Goal: Task Accomplishment & Management: Complete application form

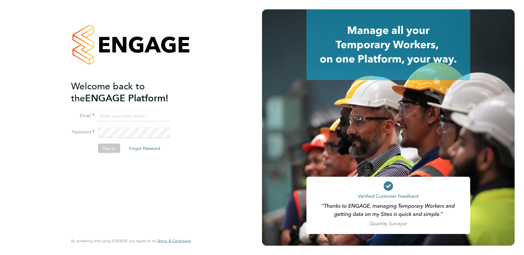
type input "kate.slezavina@gmail.com"
click at [108, 148] on button "Sign In" at bounding box center [109, 148] width 22 height 9
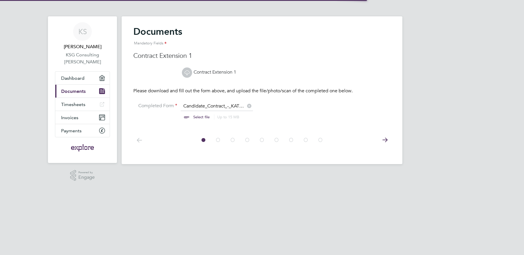
scroll to position [8, 73]
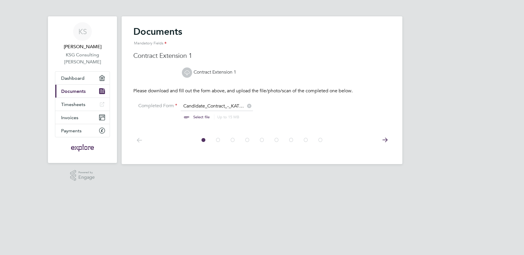
click at [204, 105] on input "file" at bounding box center [207, 112] width 92 height 18
click at [208, 72] on link "Contract Extension 1" at bounding box center [209, 72] width 54 height 6
